Goal: Information Seeking & Learning: Learn about a topic

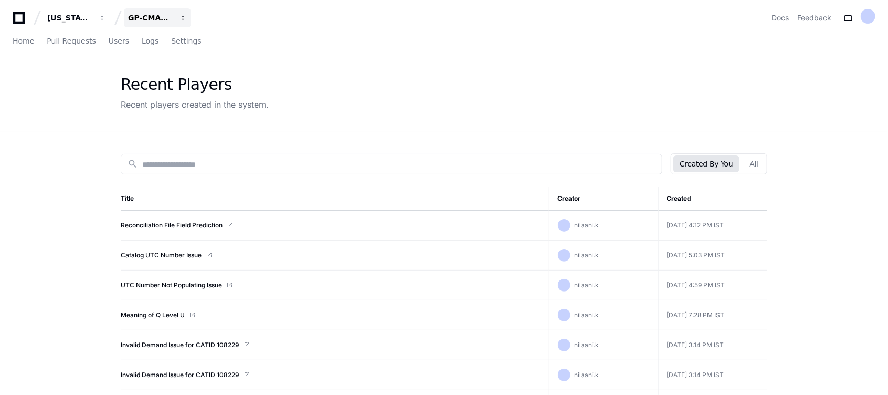
click at [160, 17] on div "GP-CMAG-AS8" at bounding box center [150, 18] width 45 height 11
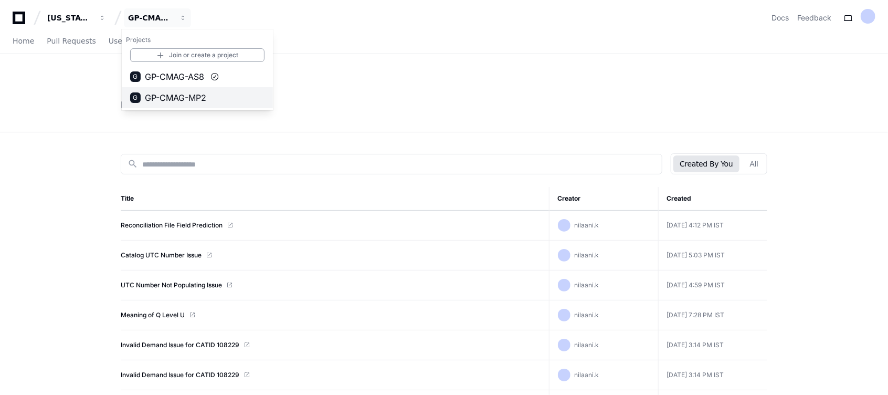
click at [179, 94] on span "GP-CMAG-MP2" at bounding box center [175, 97] width 61 height 13
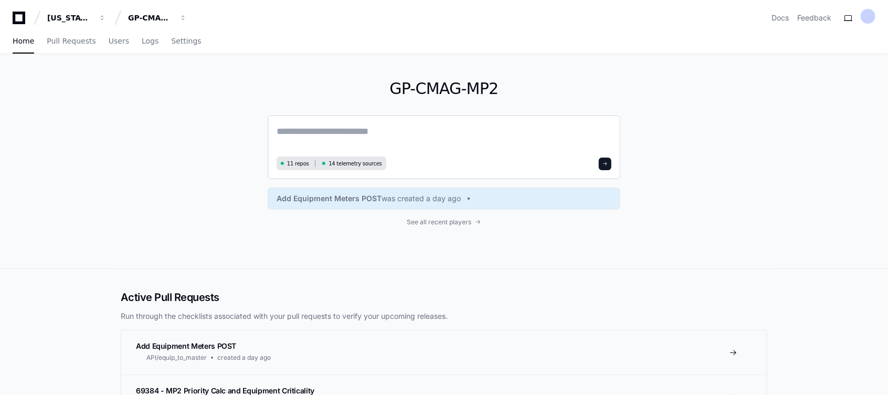
click at [314, 147] on textarea at bounding box center [444, 138] width 335 height 29
paste textarea "**********"
type textarea "**********"
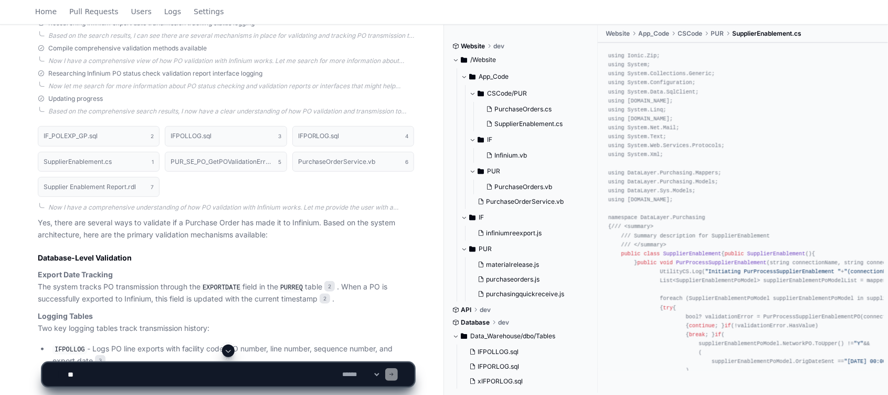
scroll to position [267, 0]
click at [227, 374] on textarea at bounding box center [203, 374] width 275 height 23
type textarea "**********"
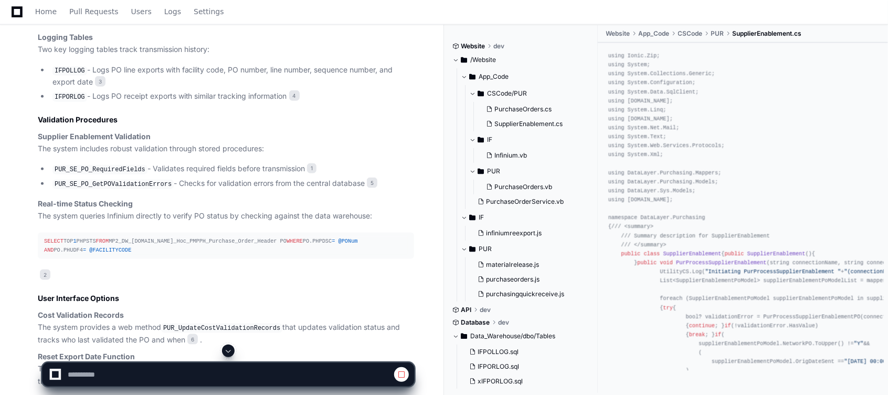
scroll to position [547, 0]
click at [65, 68] on code "IFPOLLOG" at bounding box center [70, 70] width 35 height 9
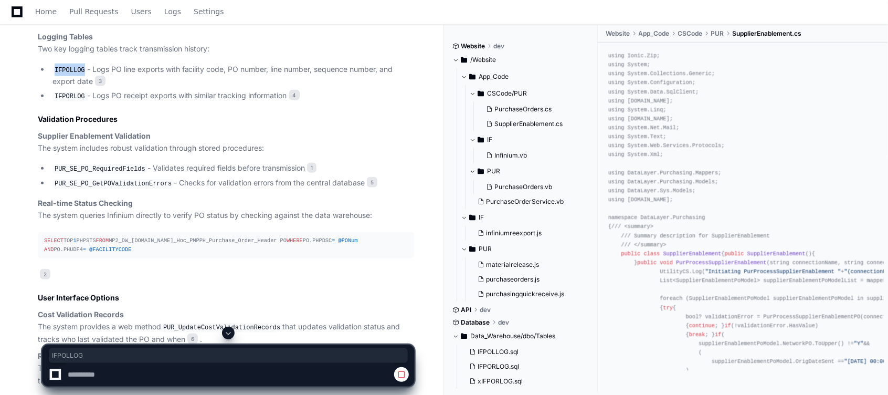
click at [65, 68] on code "IFPOLLOG" at bounding box center [70, 70] width 35 height 9
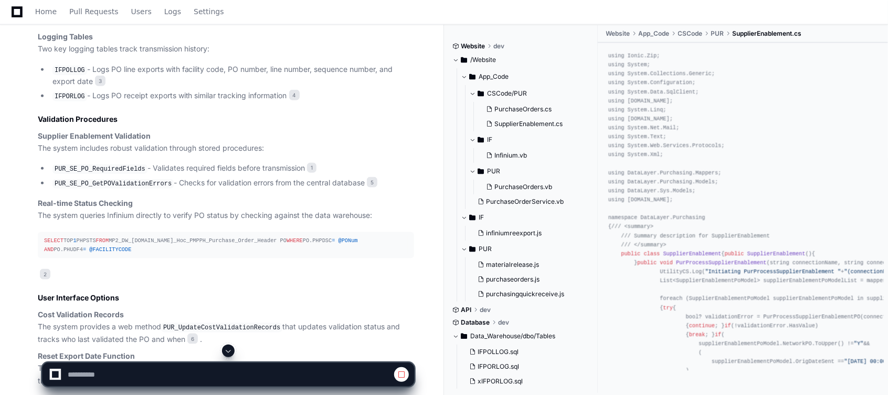
drag, startPoint x: 65, startPoint y: 68, endPoint x: 97, endPoint y: 118, distance: 59.0
click at [97, 118] on h2 "Validation Procedures" at bounding box center [226, 119] width 377 height 11
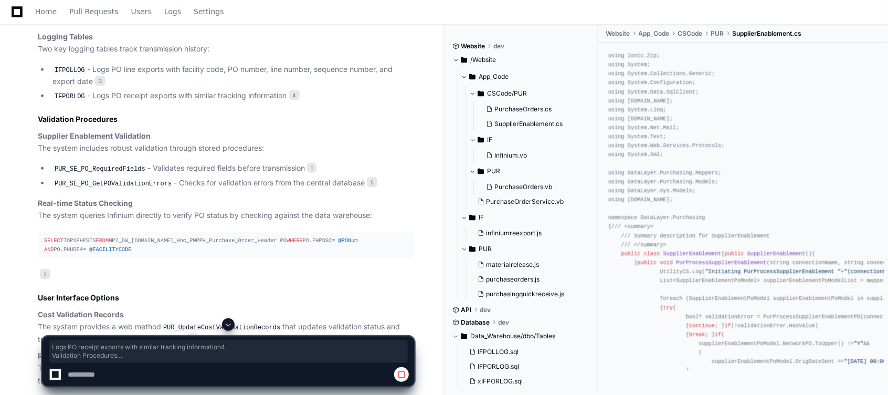
drag, startPoint x: 93, startPoint y: 95, endPoint x: 167, endPoint y: 241, distance: 163.7
drag, startPoint x: 167, startPoint y: 241, endPoint x: 171, endPoint y: 290, distance: 50.0
click at [171, 281] on p "2" at bounding box center [226, 275] width 377 height 12
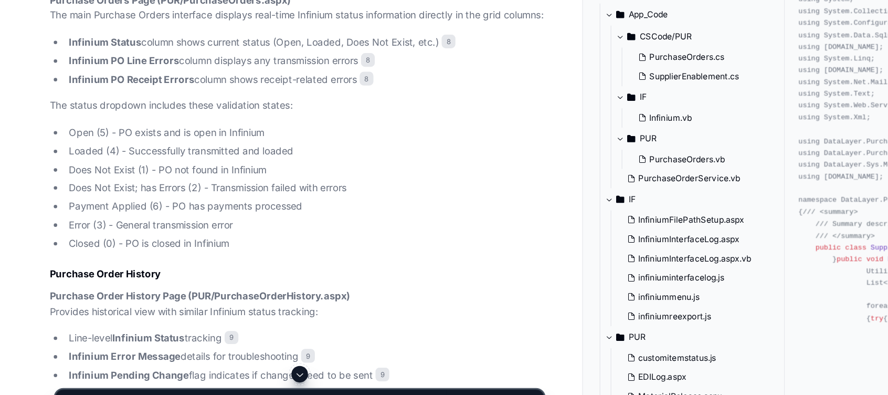
scroll to position [1544, 0]
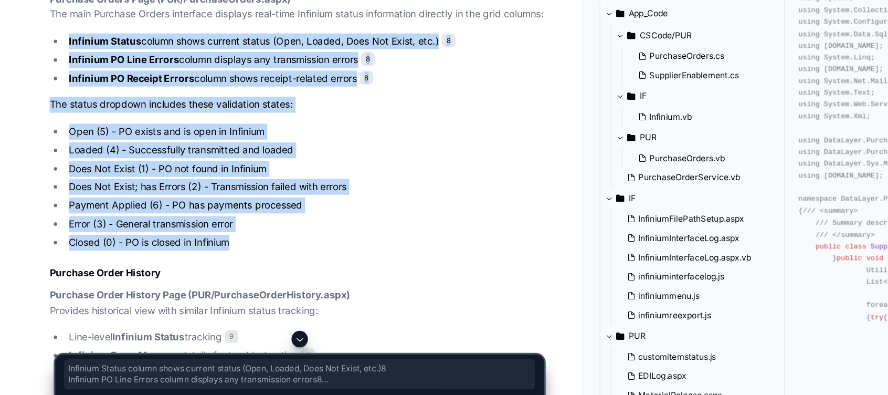
drag, startPoint x: 53, startPoint y: 120, endPoint x: 233, endPoint y: 274, distance: 236.9
copy article "Infinium Status column shows current status (Open, Loaded, Does Not Exist, etc.…"
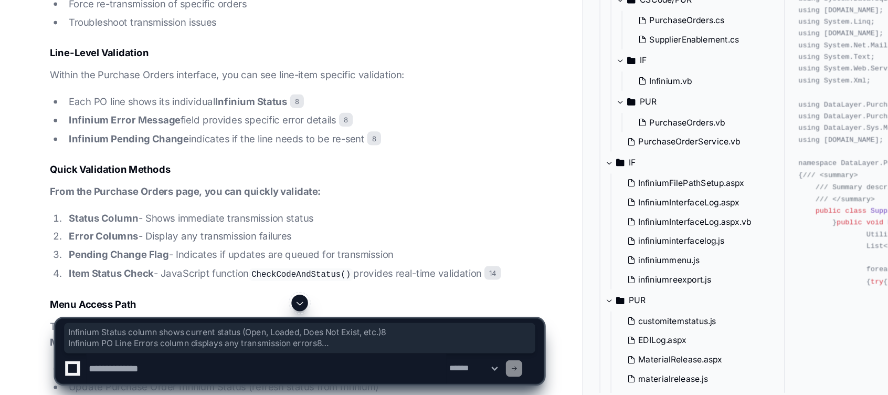
scroll to position [2153, 0]
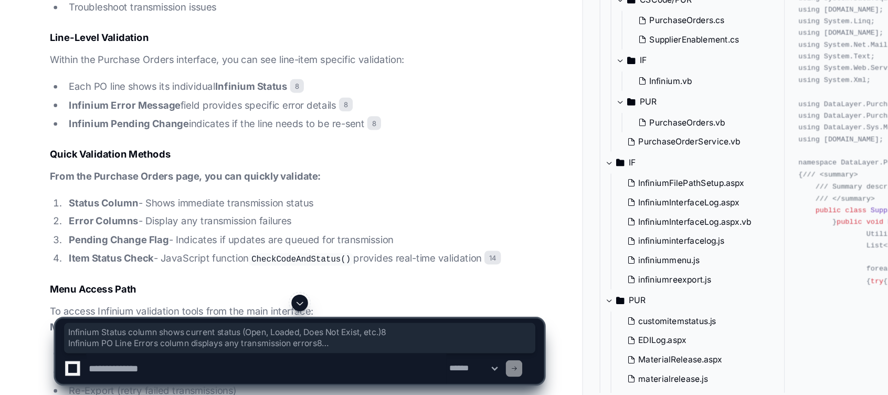
click at [187, 379] on textarea at bounding box center [203, 374] width 275 height 23
drag, startPoint x: 100, startPoint y: 378, endPoint x: 88, endPoint y: 373, distance: 13.0
click at [88, 373] on textarea at bounding box center [203, 374] width 275 height 23
type textarea "**********"
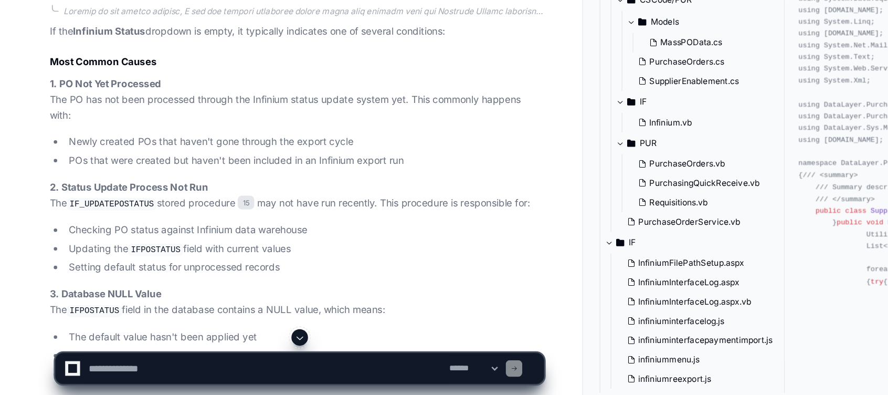
scroll to position [2857, 0]
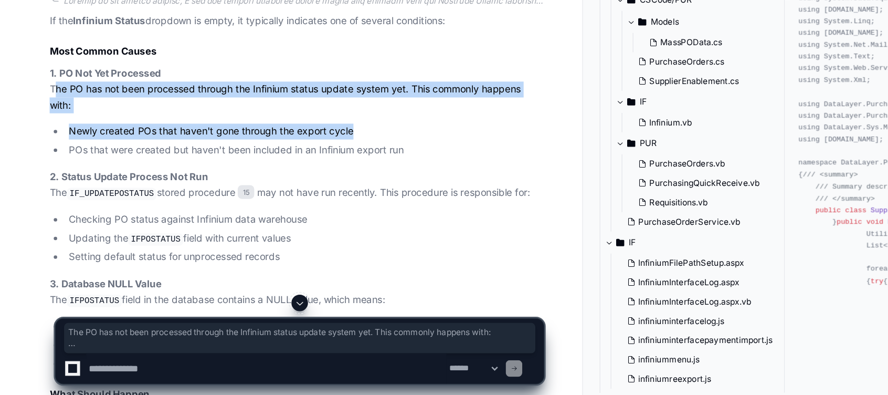
drag, startPoint x: 36, startPoint y: 184, endPoint x: 286, endPoint y: 215, distance: 251.3
drag, startPoint x: 286, startPoint y: 215, endPoint x: 175, endPoint y: 194, distance: 112.8
click at [175, 180] on p "1. PO Not Yet Processed The PO has not been processed through the Infinium stat…" at bounding box center [226, 162] width 377 height 36
click at [60, 180] on p "1. PO Not Yet Processed The PO has not been processed through the Infinium stat…" at bounding box center [226, 162] width 377 height 36
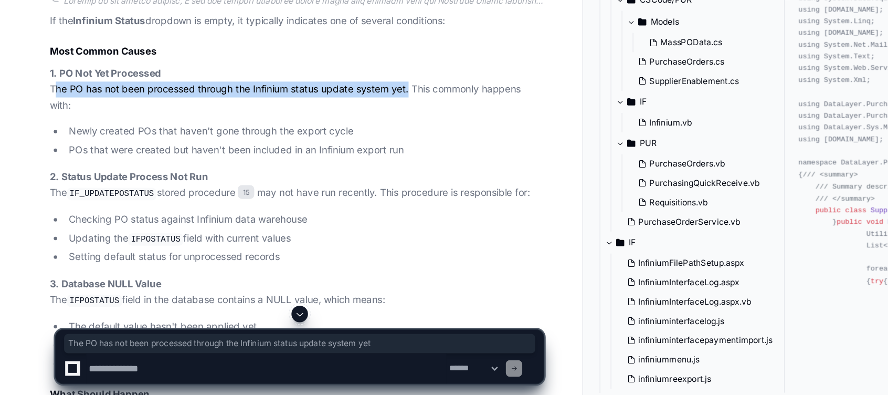
drag, startPoint x: 45, startPoint y: 184, endPoint x: 310, endPoint y: 183, distance: 265.2
copy p "The PO has not been processed through the Infinium status update system yet"
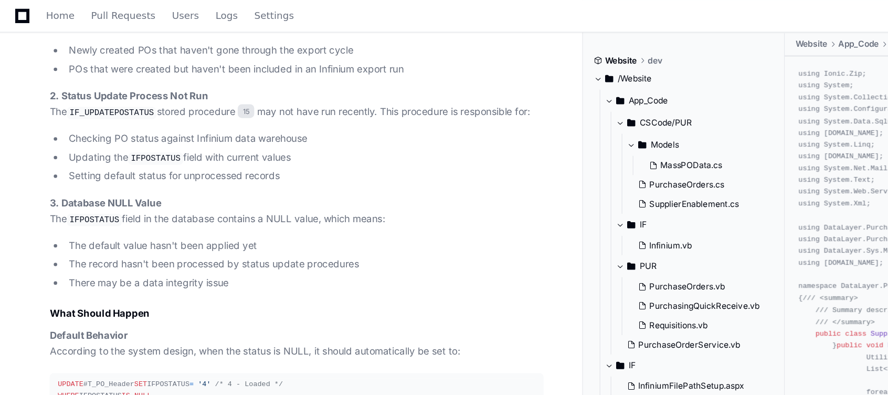
scroll to position [3010, 0]
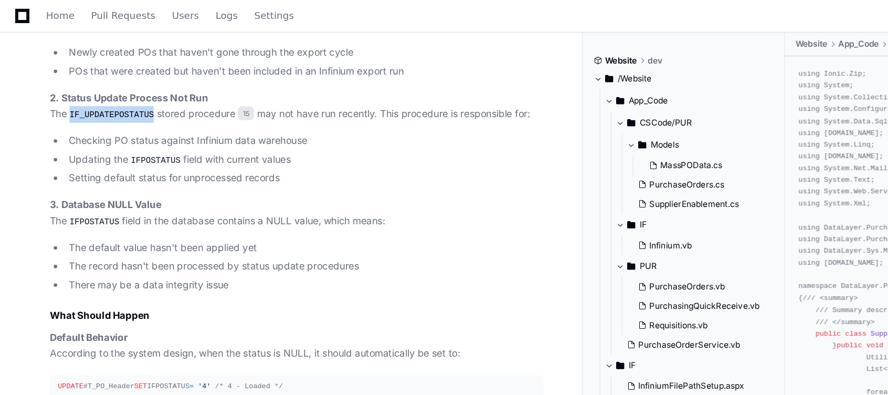
drag, startPoint x: 56, startPoint y: 109, endPoint x: 113, endPoint y: 109, distance: 57.2
click at [113, 92] on code "IF_UPDATEPOSTATUS" at bounding box center [85, 87] width 68 height 9
copy code "IF_UPDATEPOSTATUS"
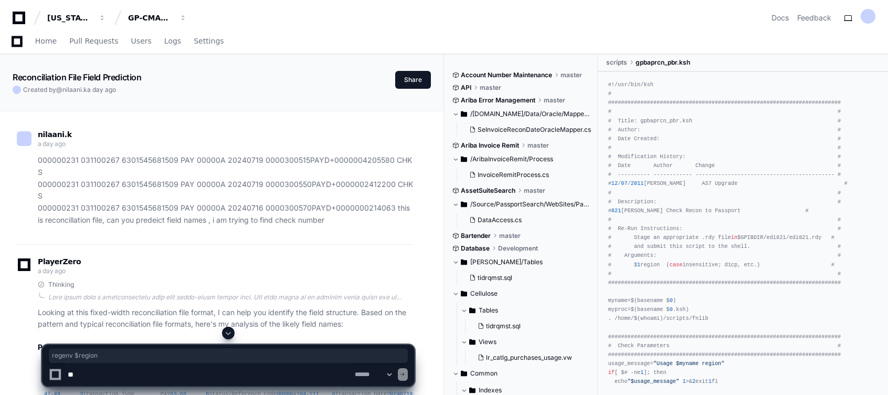
scroll to position [17493, 0]
